Goal: Task Accomplishment & Management: Manage account settings

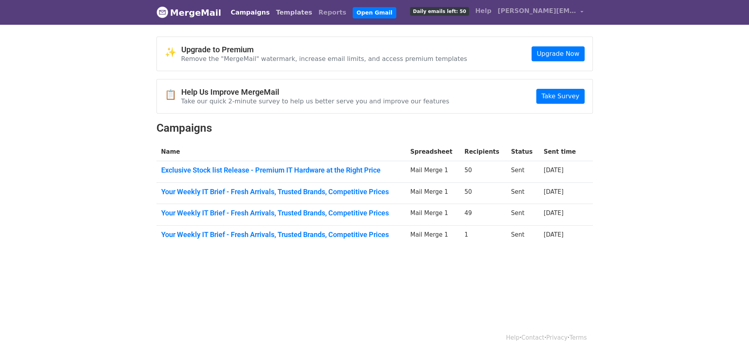
click at [281, 12] on link "Templates" at bounding box center [294, 13] width 42 height 16
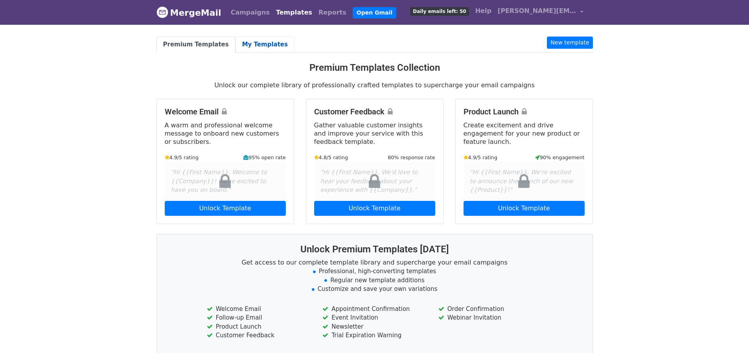
click at [241, 46] on link "My Templates" at bounding box center [264, 45] width 59 height 16
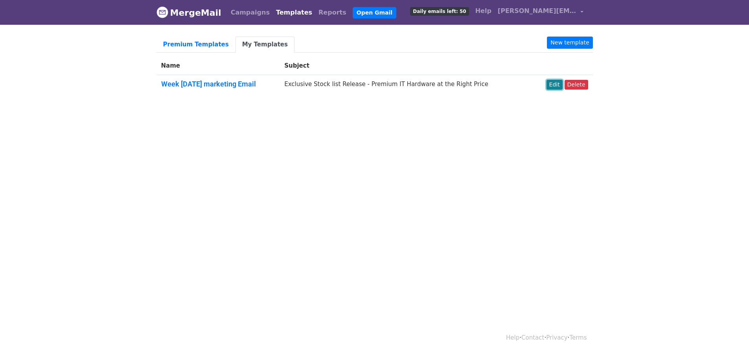
click at [557, 84] on link "Edit" at bounding box center [554, 85] width 16 height 10
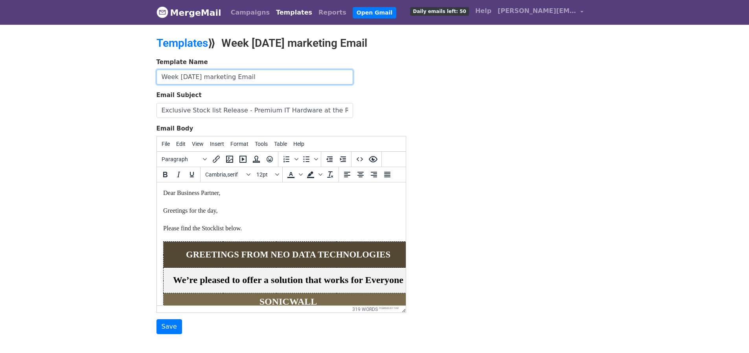
click at [194, 79] on input "Week Sep 6 marketing Email" at bounding box center [254, 77] width 197 height 15
type input "Week Sep 13 marketing Email"
click at [217, 231] on span "Dear Business Partner, Greetings for the day, Please find the Stocklist below." at bounding box center [202, 210] width 79 height 42
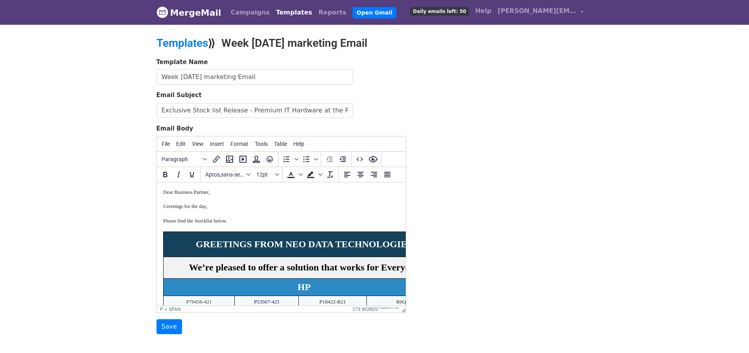
click at [239, 204] on p "Dear Business Partner, Greetings for the day, Please find the Stocklist below." at bounding box center [281, 210] width 236 height 43
click at [250, 108] on input "Exclusive Stock list Release - Premium IT Hardware at the Right Price" at bounding box center [254, 110] width 197 height 15
type input "Smarter Procurement Choices - Secure Enterprise Servers and Hardware with Ease"
click at [169, 329] on input "Save" at bounding box center [169, 326] width 26 height 15
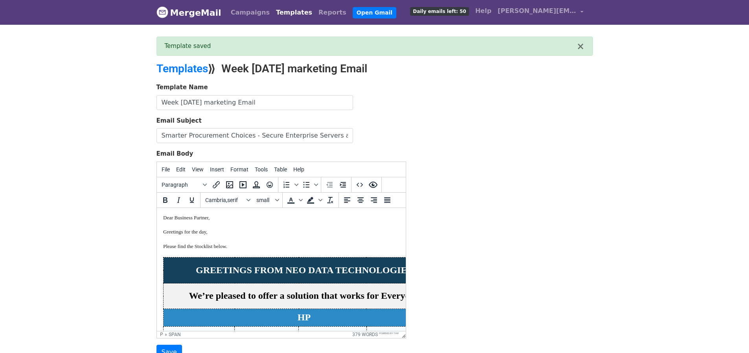
click at [249, 245] on p "Dear Business Partner, Greetings for the day, Please find the Stocklist below." at bounding box center [281, 235] width 236 height 43
